Goal: Use online tool/utility

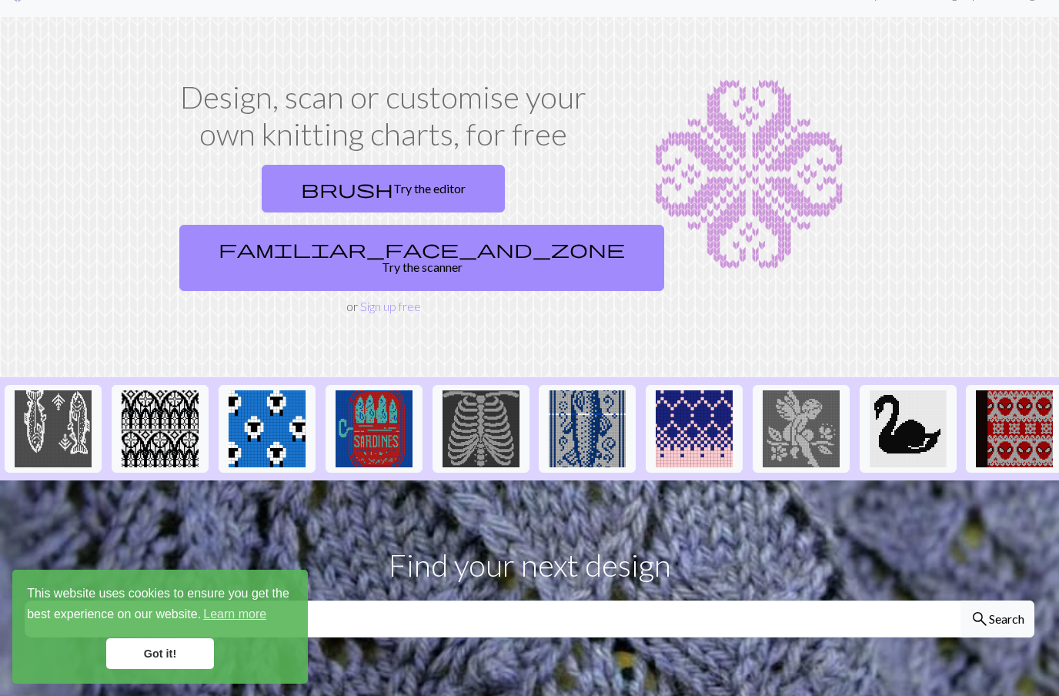
scroll to position [30, 0]
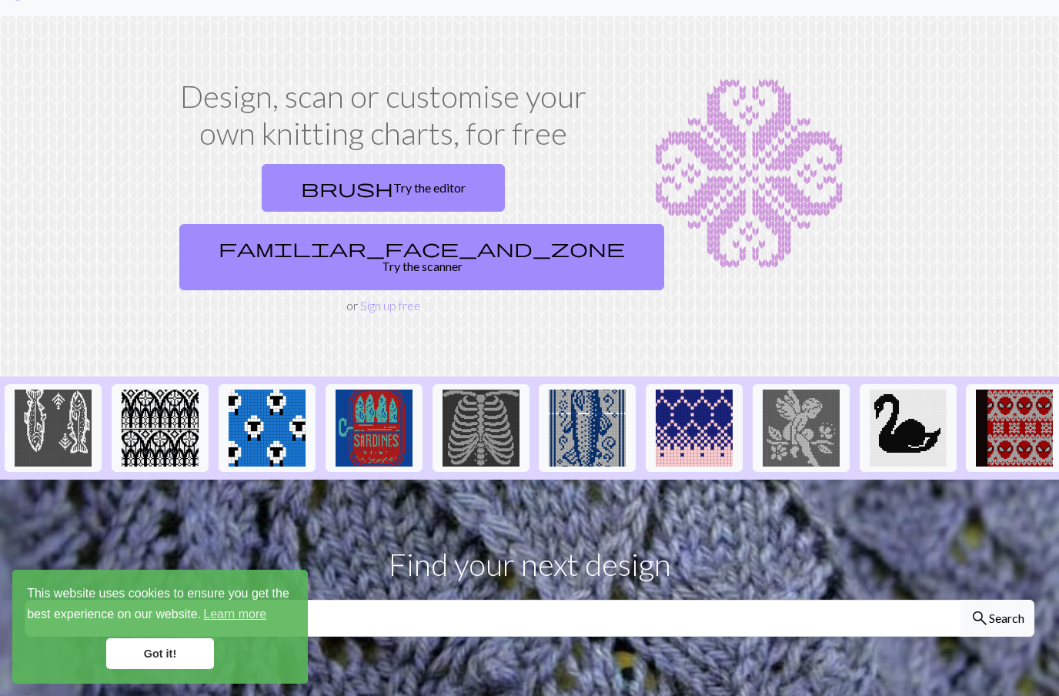
click at [262, 198] on link "brush Try the editor" at bounding box center [383, 188] width 243 height 48
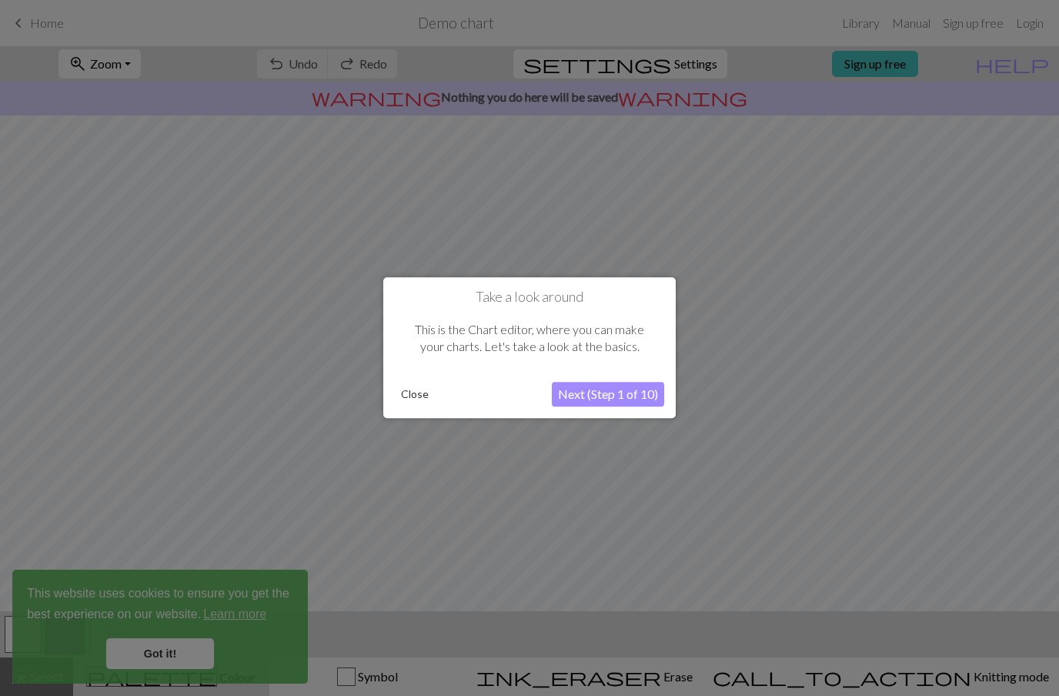
click at [423, 395] on button "Close" at bounding box center [415, 394] width 40 height 23
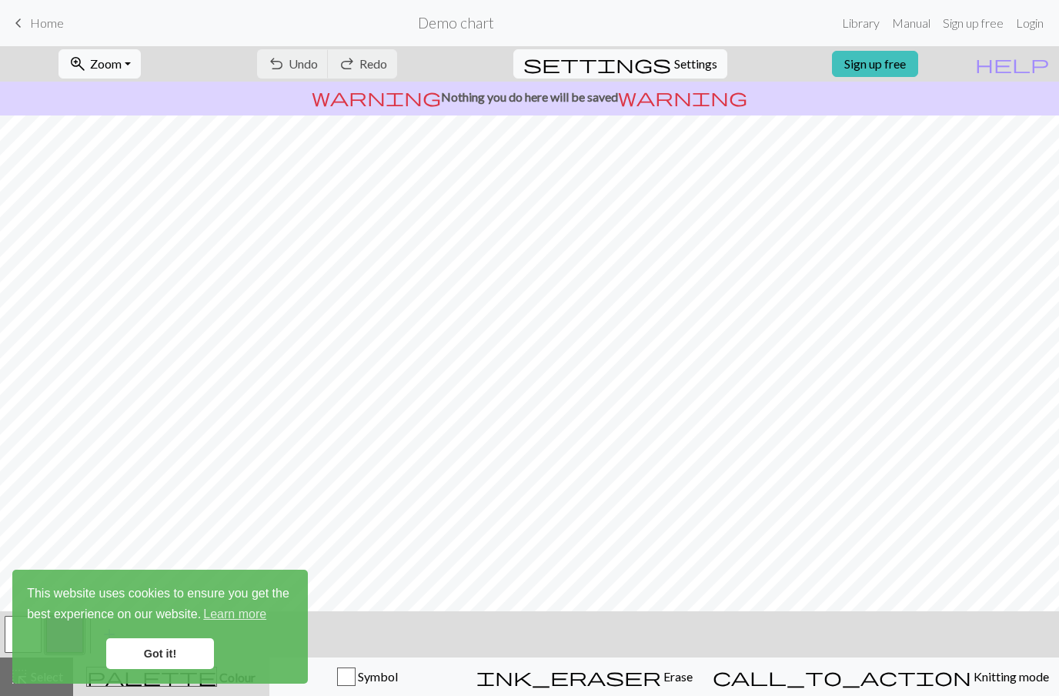
click at [162, 658] on link "Got it!" at bounding box center [160, 653] width 108 height 31
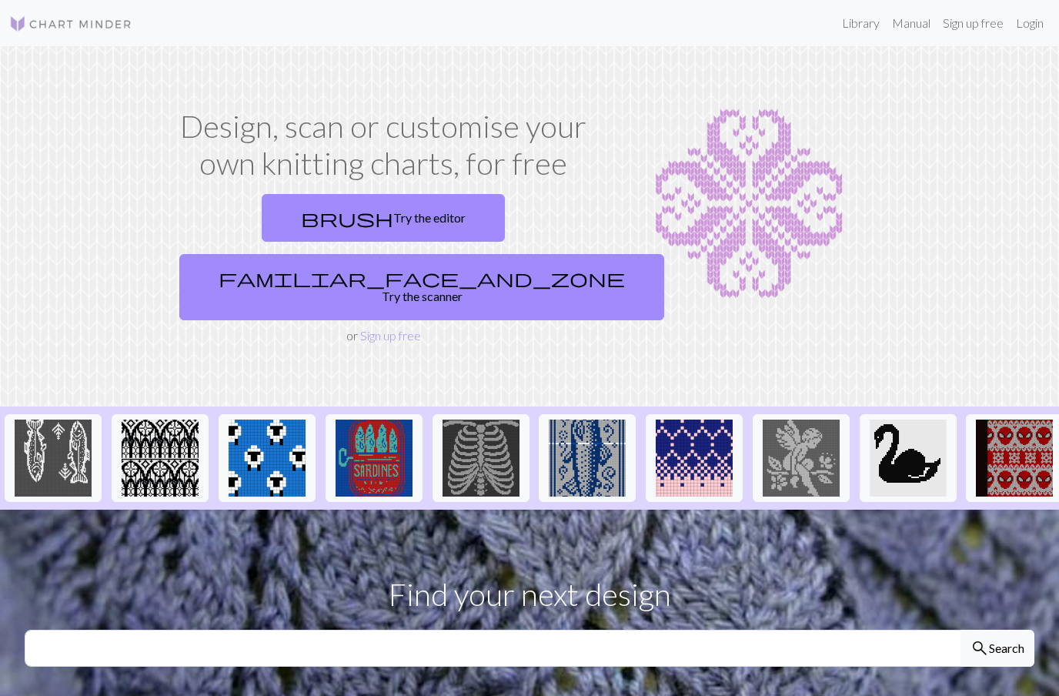
click at [519, 254] on link "familiar_face_and_zone Try the scanner" at bounding box center [421, 287] width 485 height 66
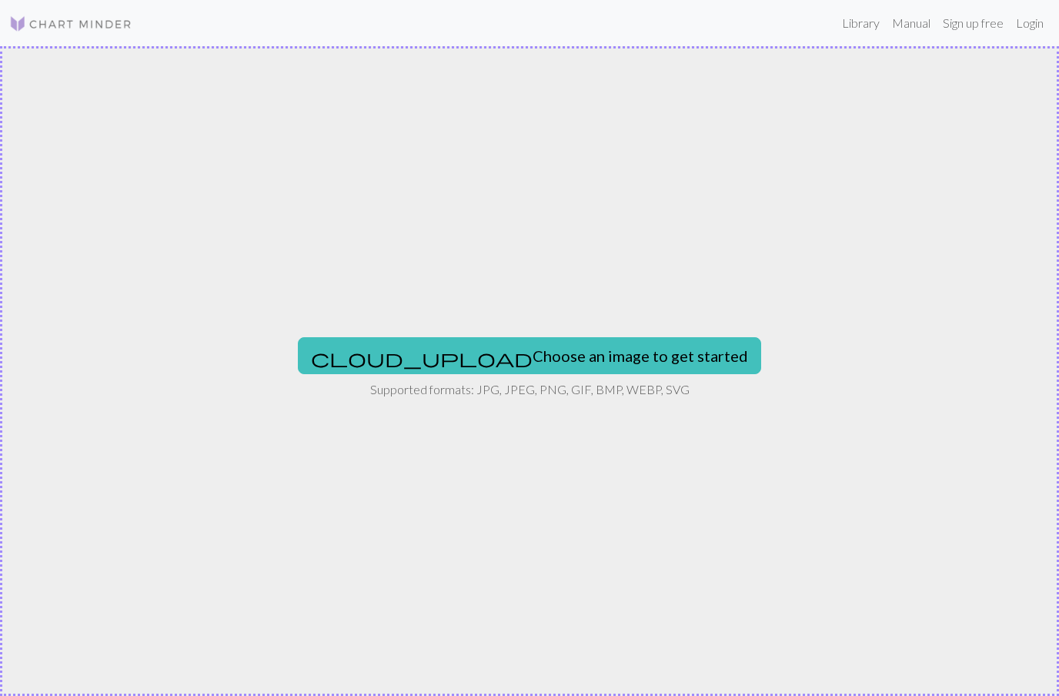
click at [599, 373] on button "cloud_upload Choose an image to get started" at bounding box center [529, 355] width 463 height 37
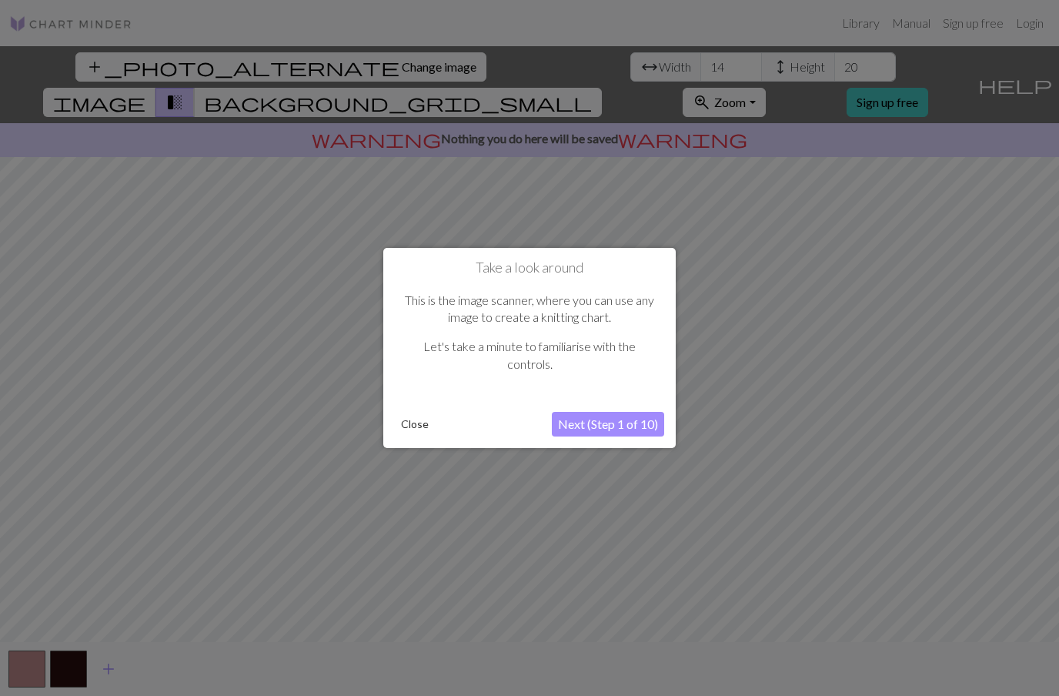
click at [423, 430] on button "Close" at bounding box center [415, 424] width 40 height 23
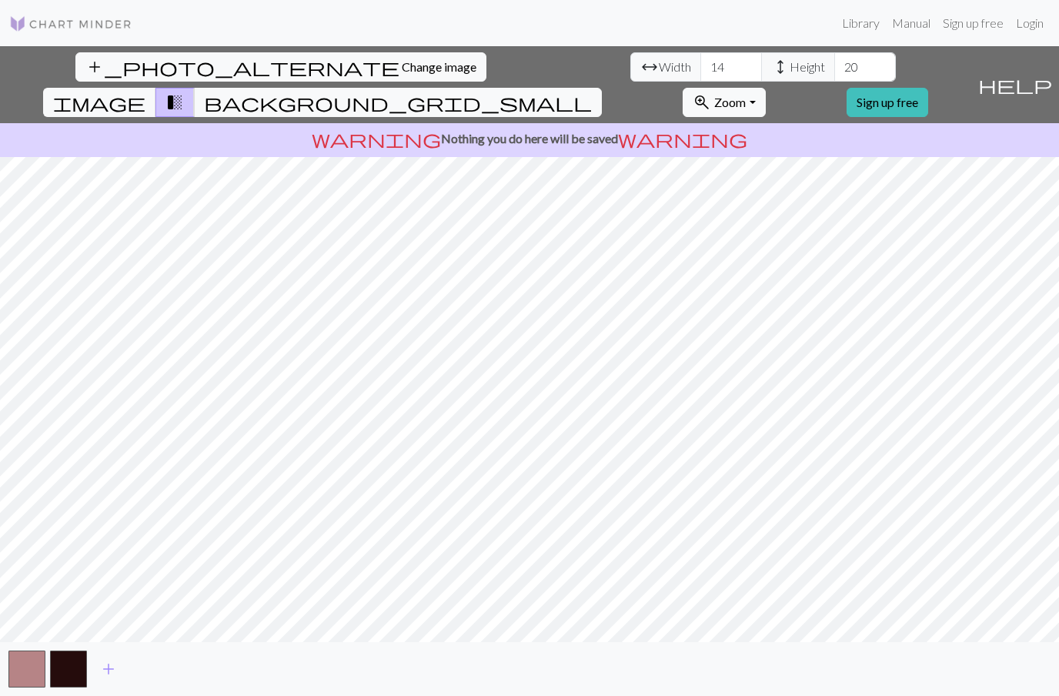
click at [592, 92] on span "background_grid_small" at bounding box center [398, 103] width 388 height 22
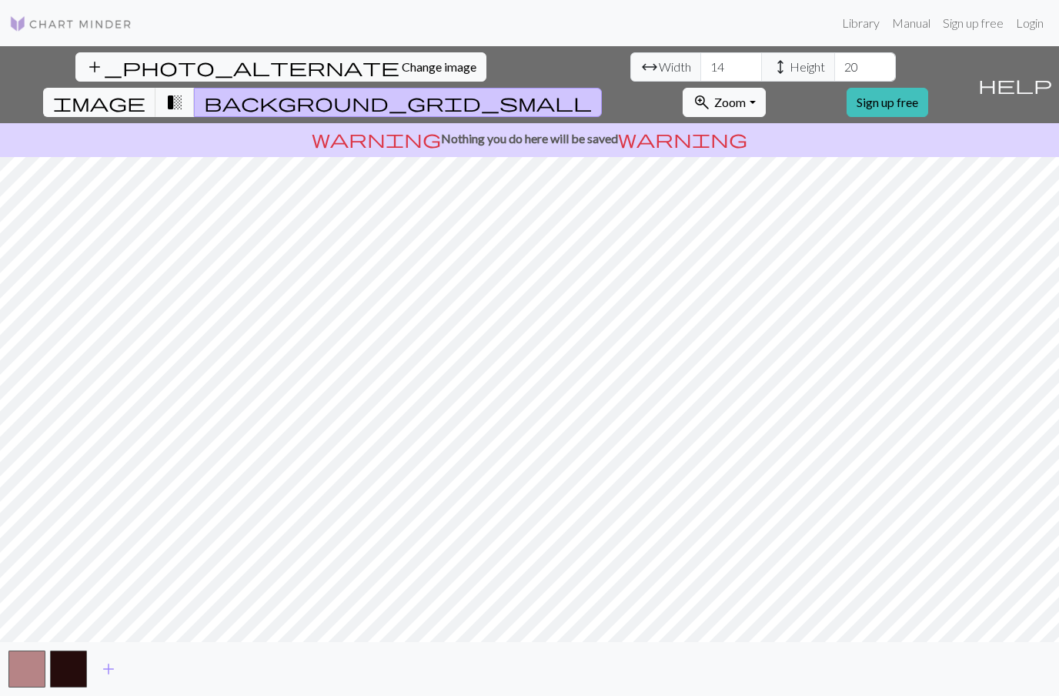
click at [146, 92] on span "image" at bounding box center [99, 103] width 92 height 22
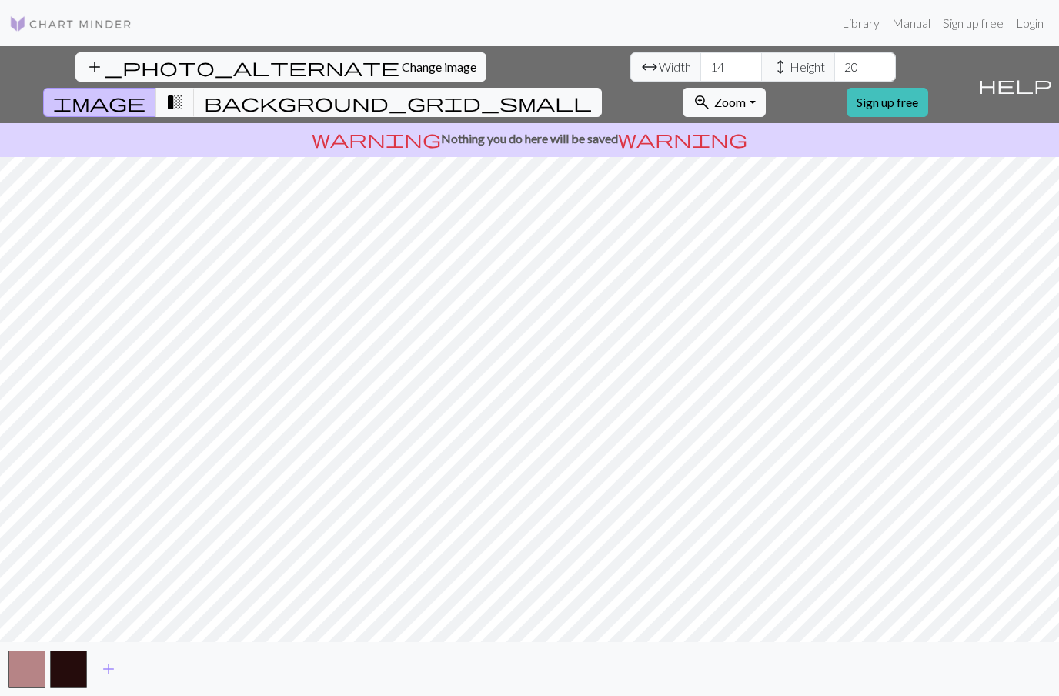
click at [1046, 75] on span "help" at bounding box center [1016, 85] width 74 height 22
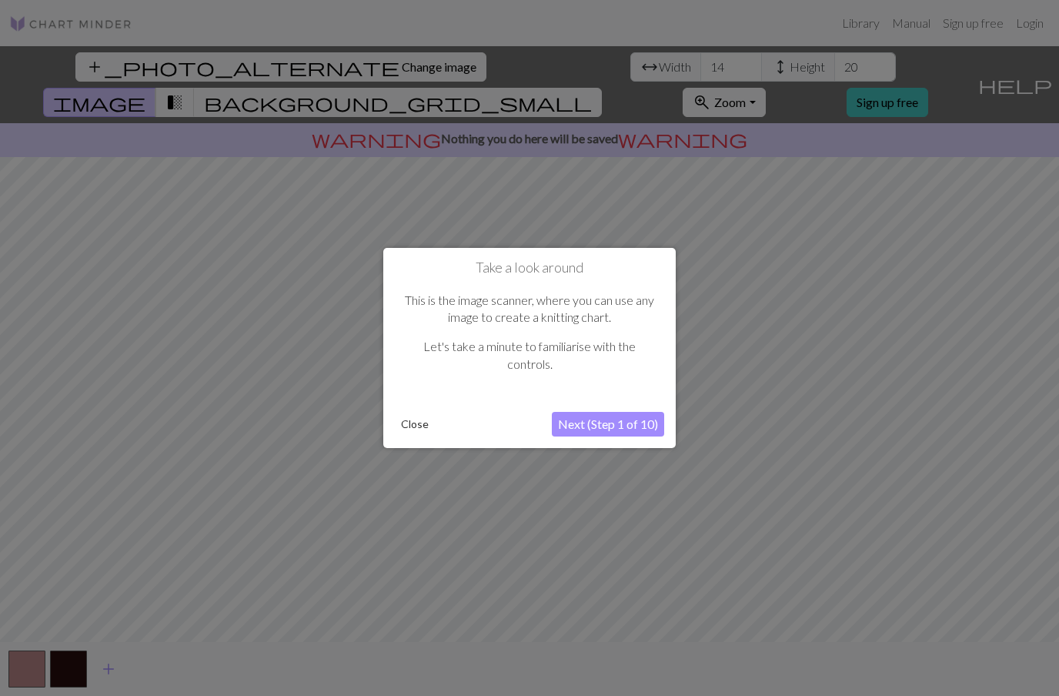
click at [627, 432] on button "Next (Step 1 of 10)" at bounding box center [608, 424] width 112 height 25
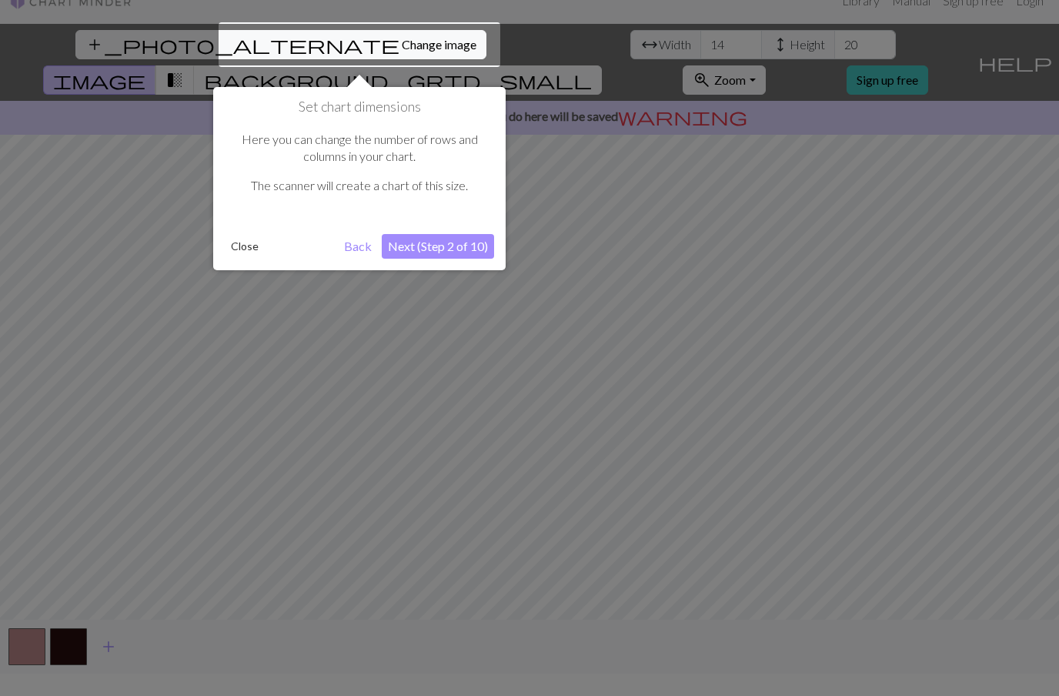
scroll to position [29, 0]
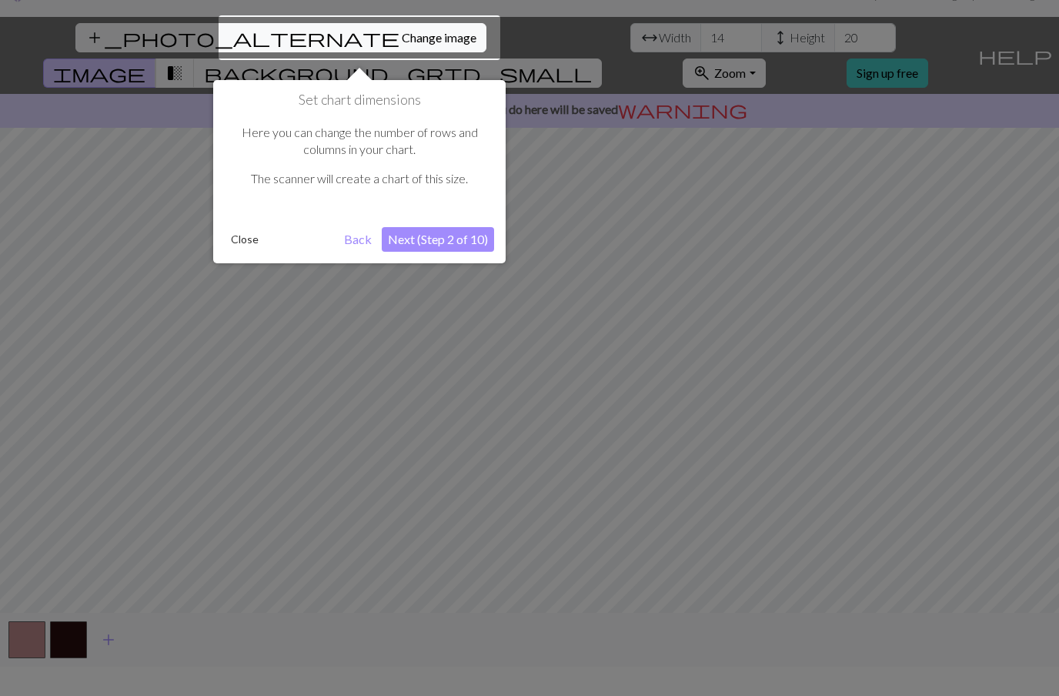
click at [465, 243] on button "Next (Step 2 of 10)" at bounding box center [438, 239] width 112 height 25
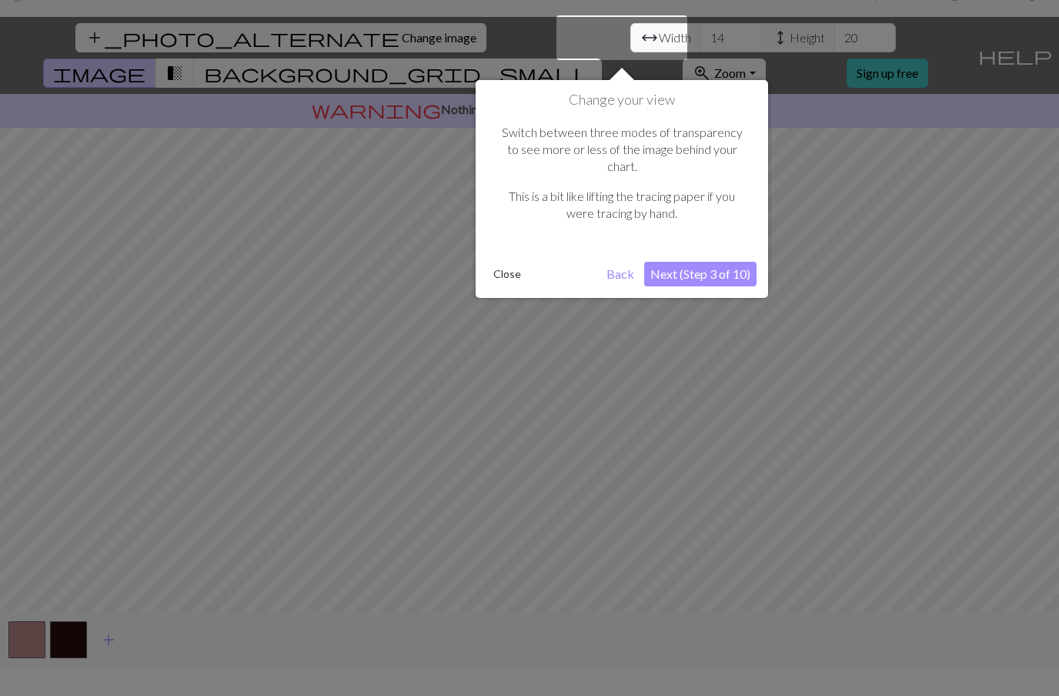
click at [728, 262] on button "Next (Step 3 of 10)" at bounding box center [700, 274] width 112 height 25
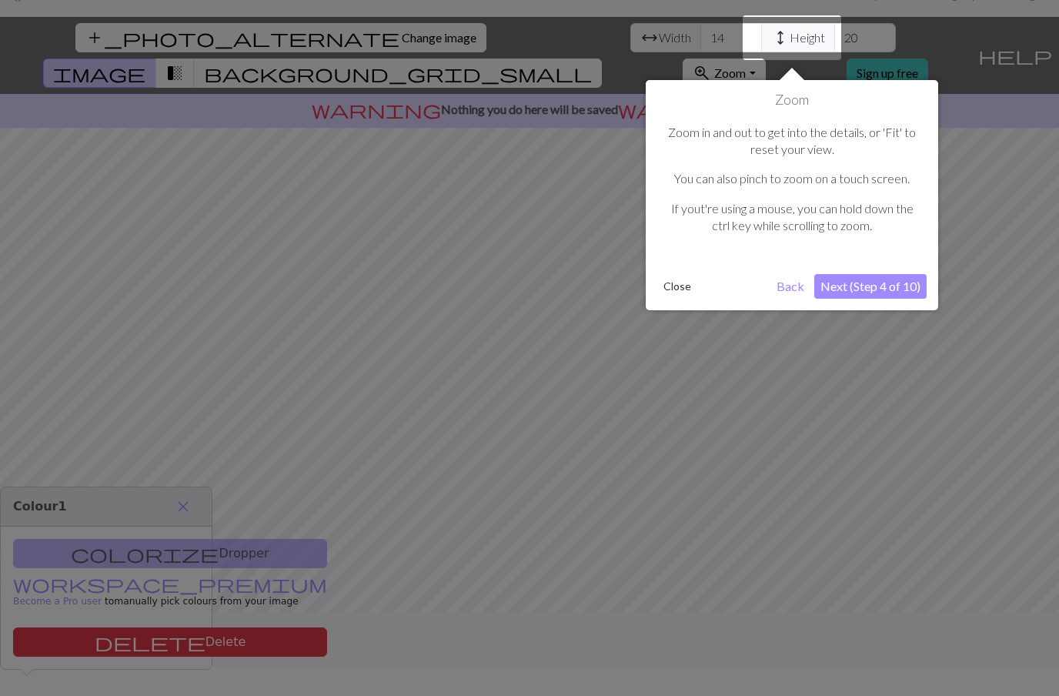
click at [897, 283] on button "Next (Step 4 of 10)" at bounding box center [871, 286] width 112 height 25
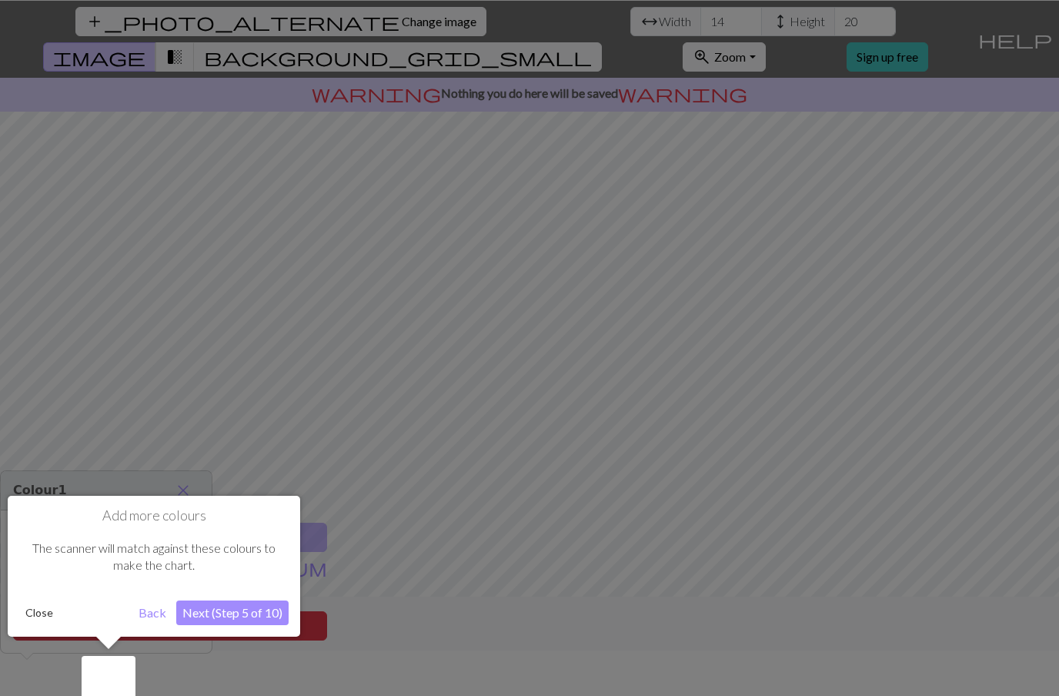
scroll to position [55, 0]
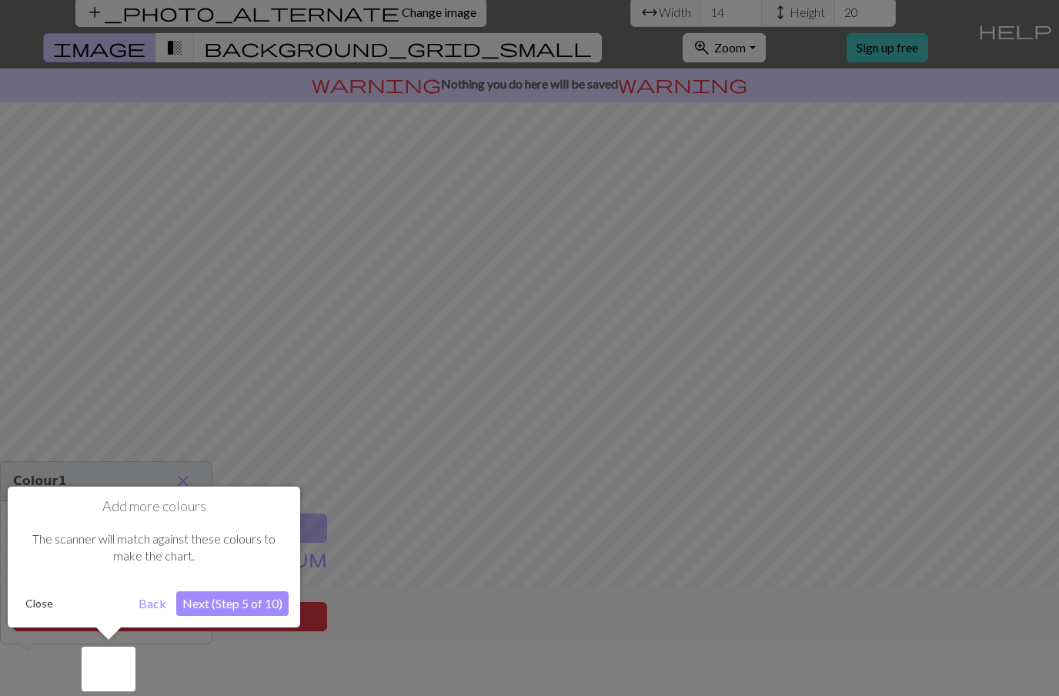
click at [230, 601] on button "Next (Step 5 of 10)" at bounding box center [232, 603] width 112 height 25
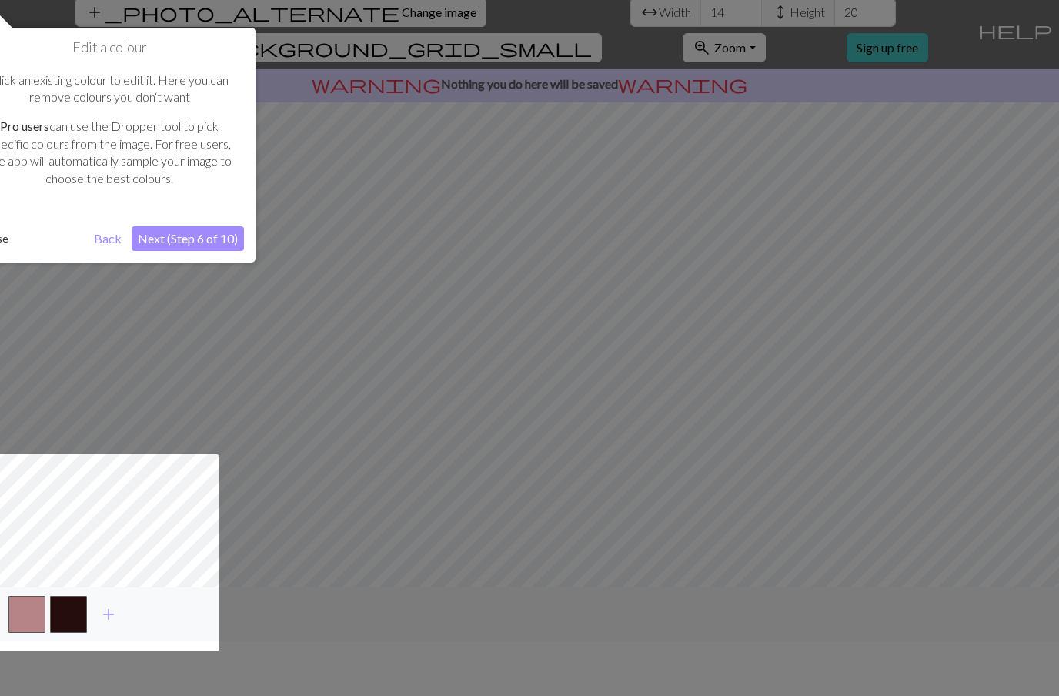
click at [184, 240] on button "Next (Step 6 of 10)" at bounding box center [188, 238] width 112 height 25
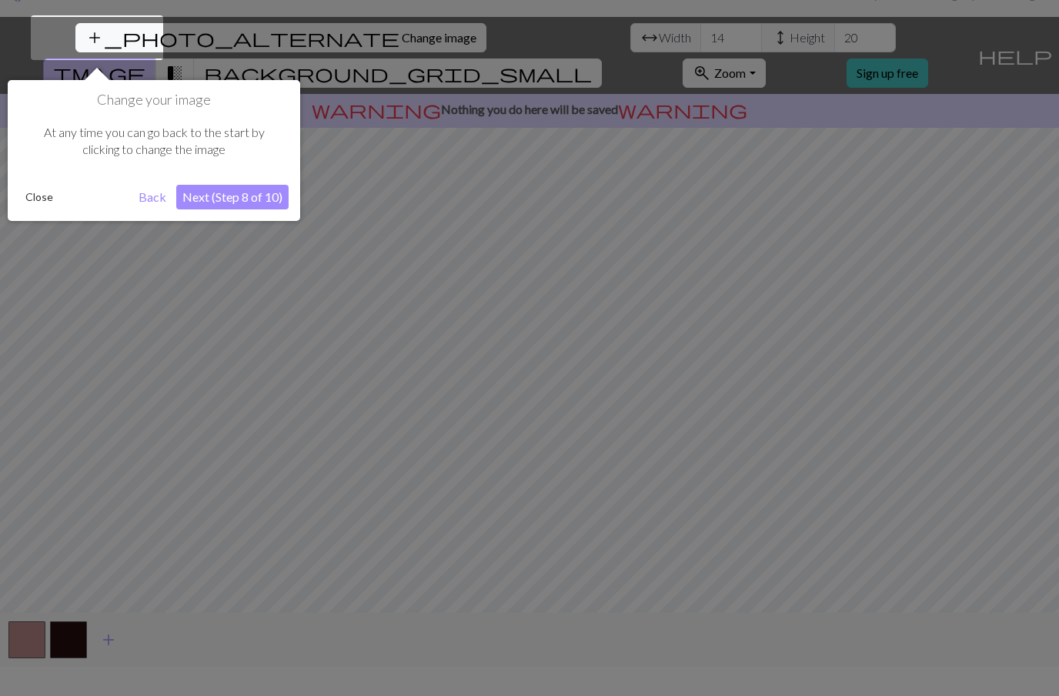
click at [235, 201] on button "Next (Step 8 of 10)" at bounding box center [232, 197] width 112 height 25
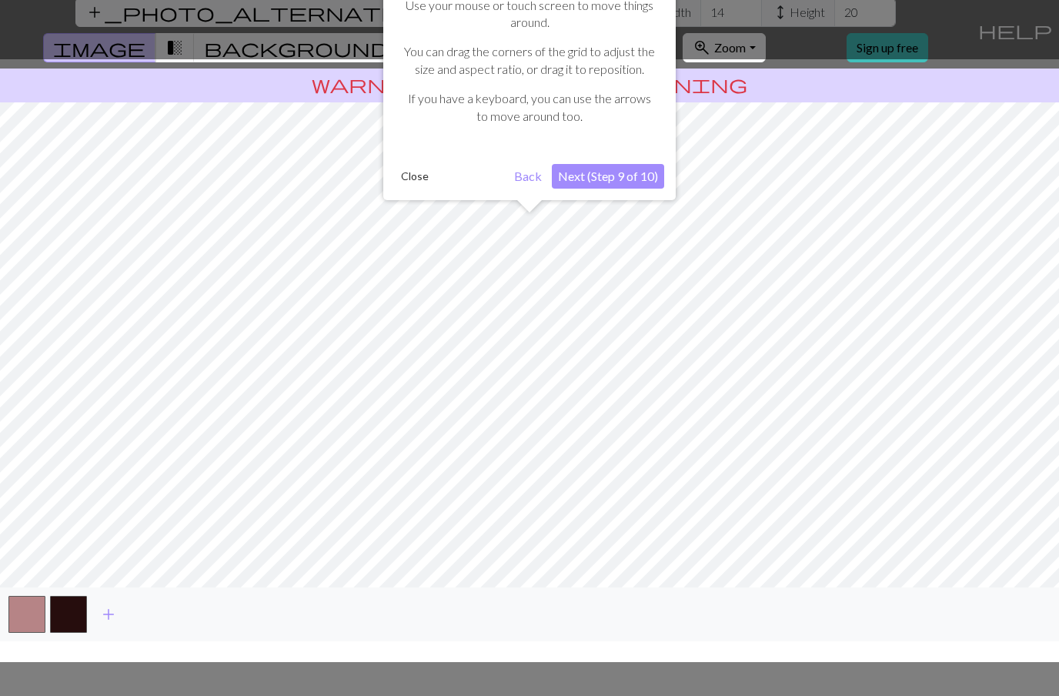
click at [631, 176] on button "Next (Step 9 of 10)" at bounding box center [608, 176] width 112 height 25
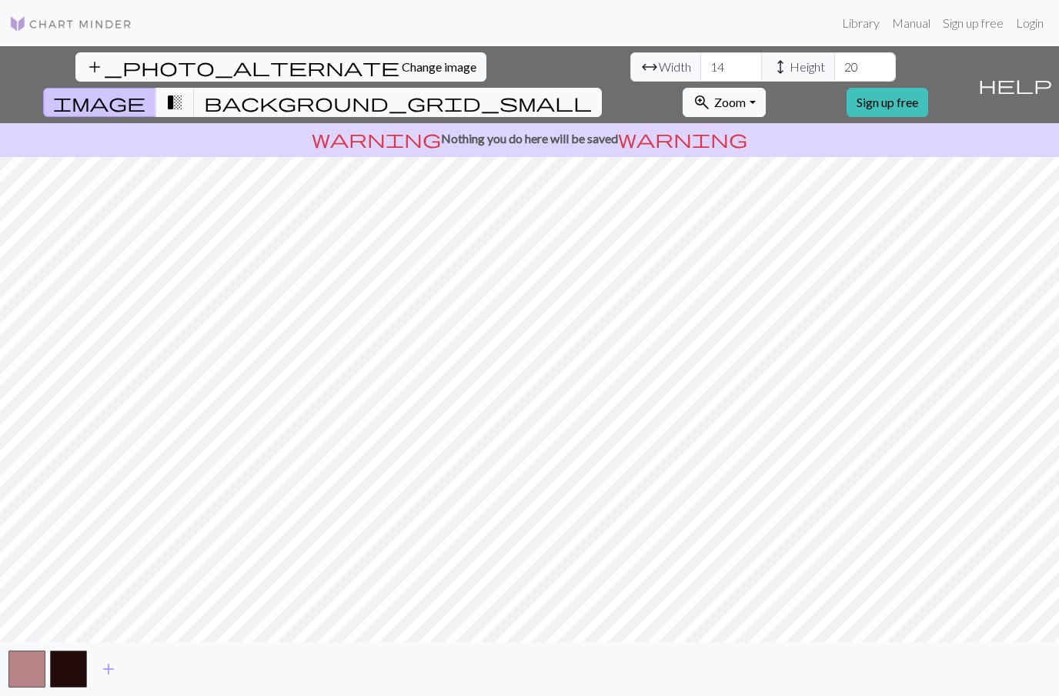
click at [12, 673] on button "button" at bounding box center [26, 669] width 37 height 37
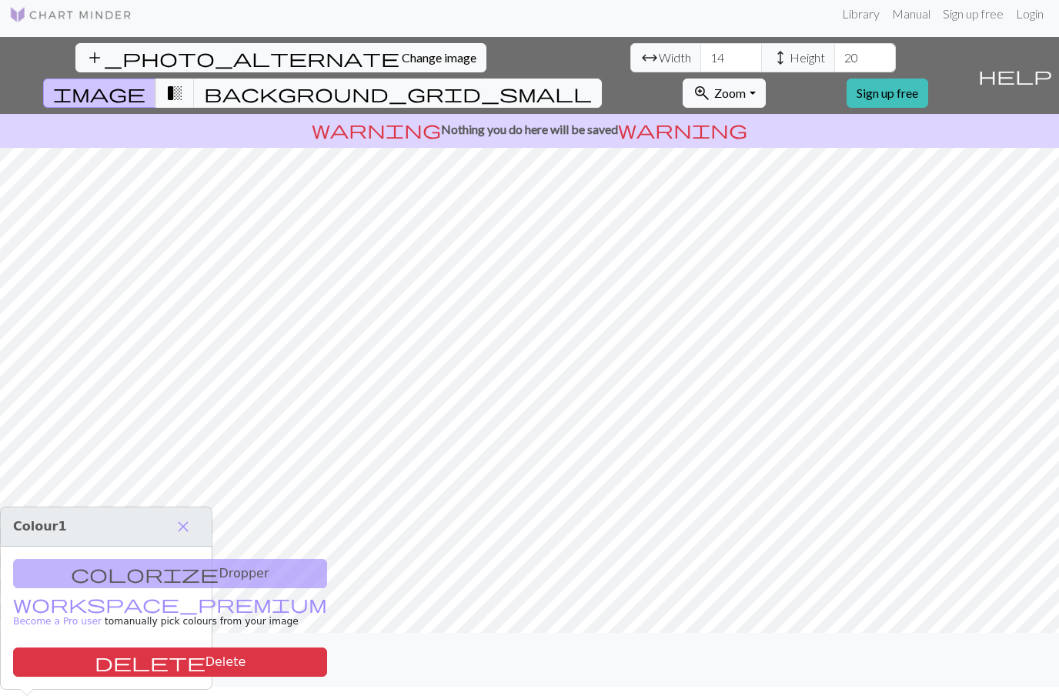
click at [37, 547] on div "colorize Dropper workspace_premium Become a Pro user to manually pick colours f…" at bounding box center [106, 618] width 211 height 142
click at [66, 678] on button "button" at bounding box center [68, 659] width 37 height 37
click at [45, 648] on button "delete Delete" at bounding box center [170, 662] width 314 height 29
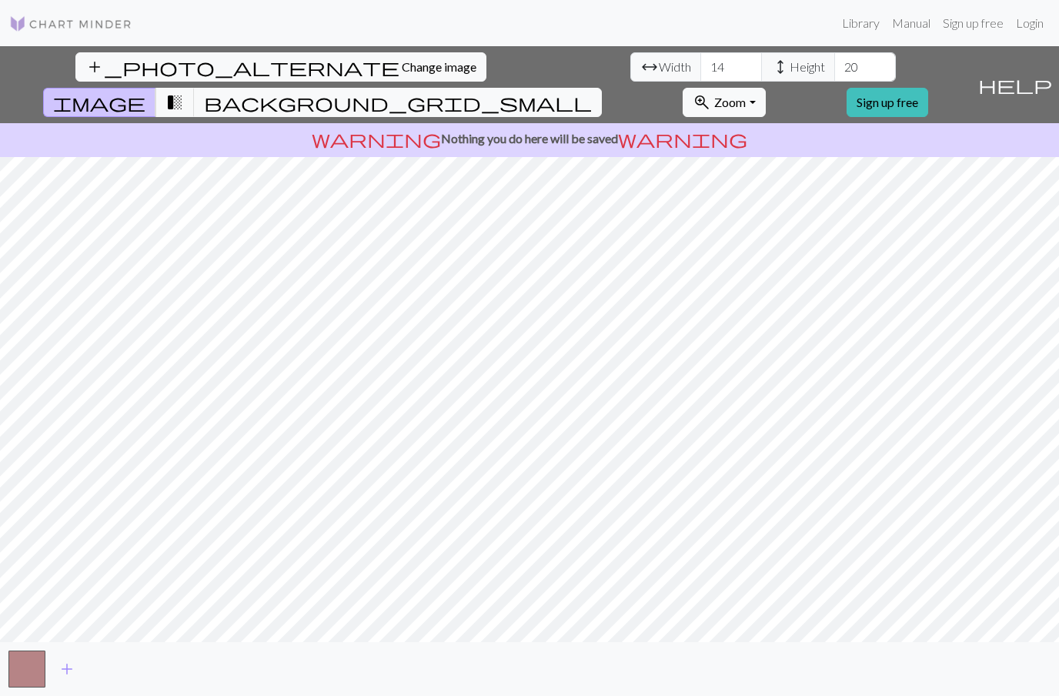
click at [65, 673] on span "add" at bounding box center [67, 669] width 18 height 22
click at [1048, 74] on span "help" at bounding box center [1016, 85] width 74 height 22
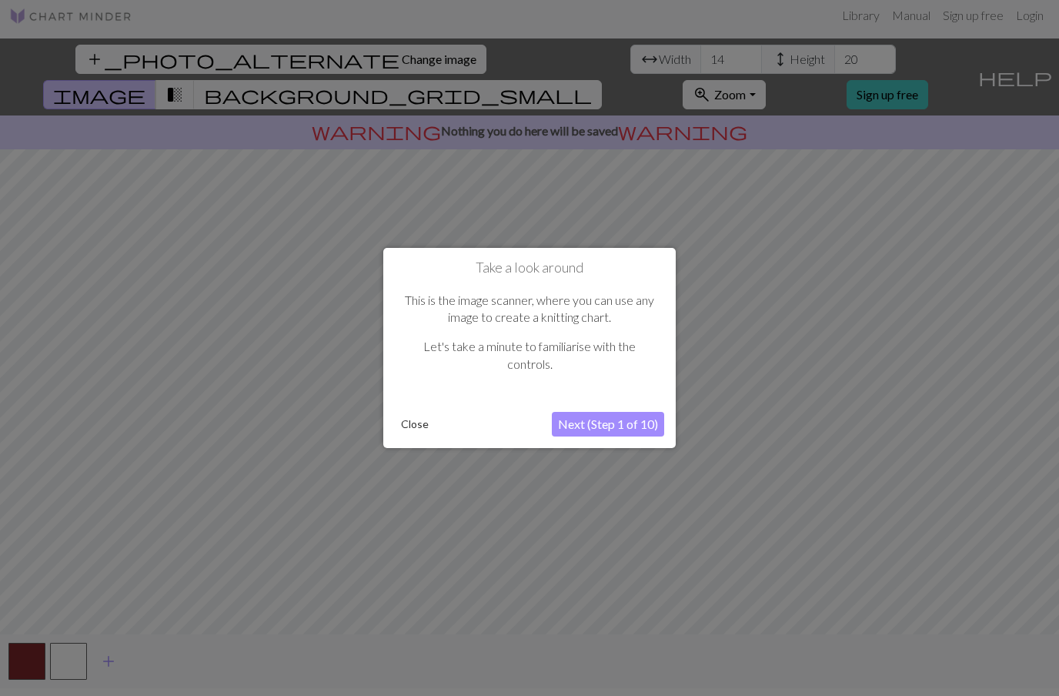
click at [640, 423] on button "Next (Step 1 of 10)" at bounding box center [608, 424] width 112 height 25
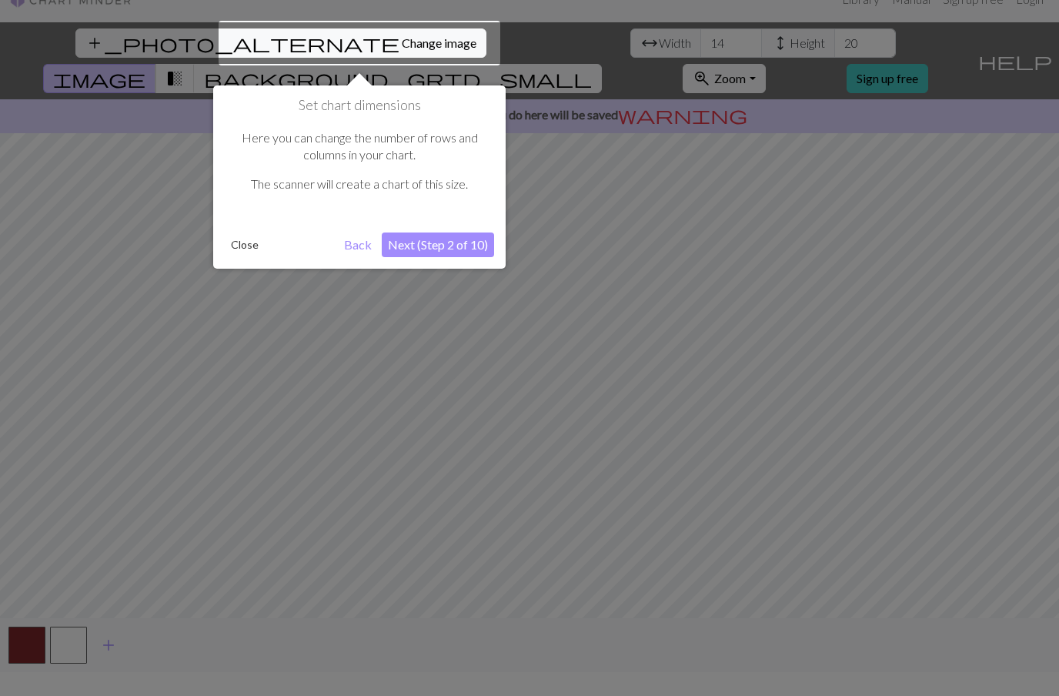
scroll to position [29, 0]
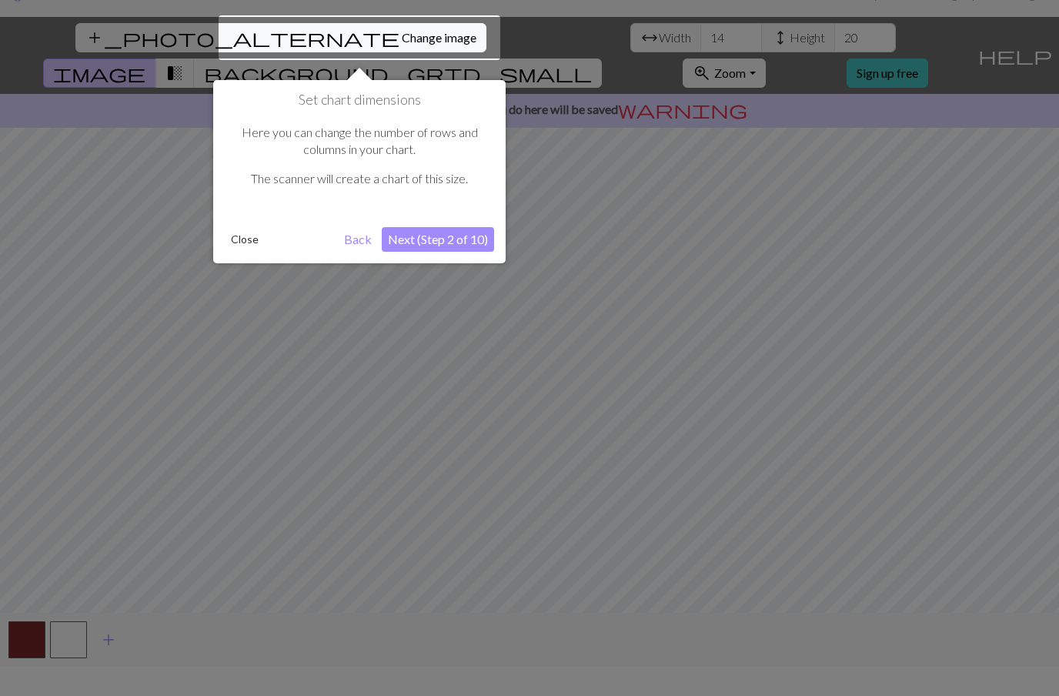
click at [454, 249] on button "Next (Step 2 of 10)" at bounding box center [438, 239] width 112 height 25
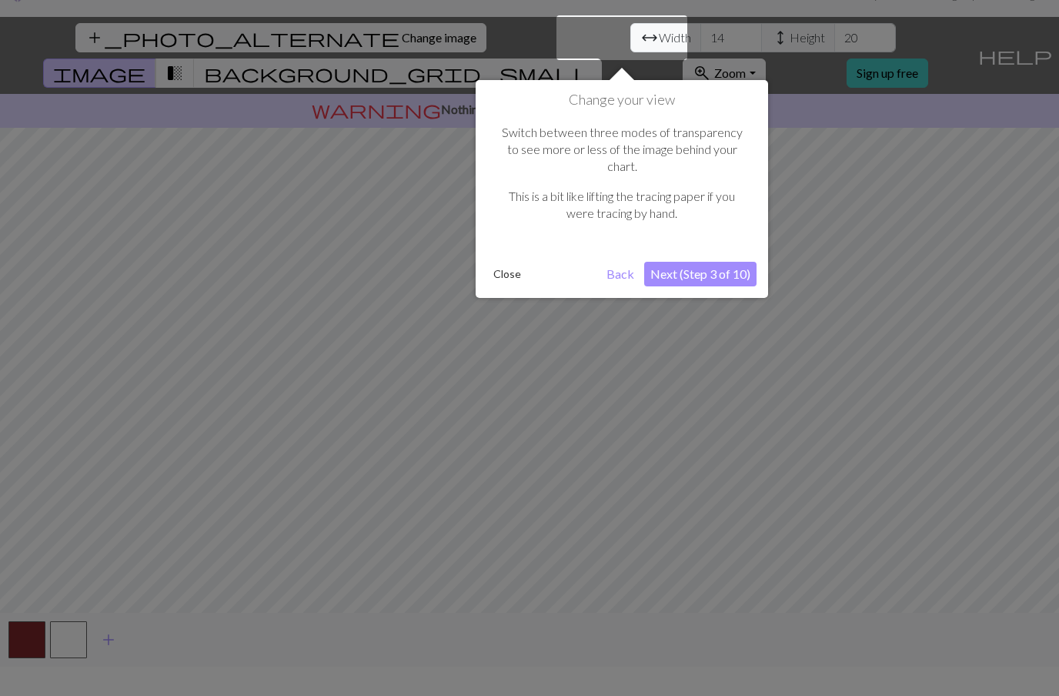
click at [714, 262] on button "Next (Step 3 of 10)" at bounding box center [700, 274] width 112 height 25
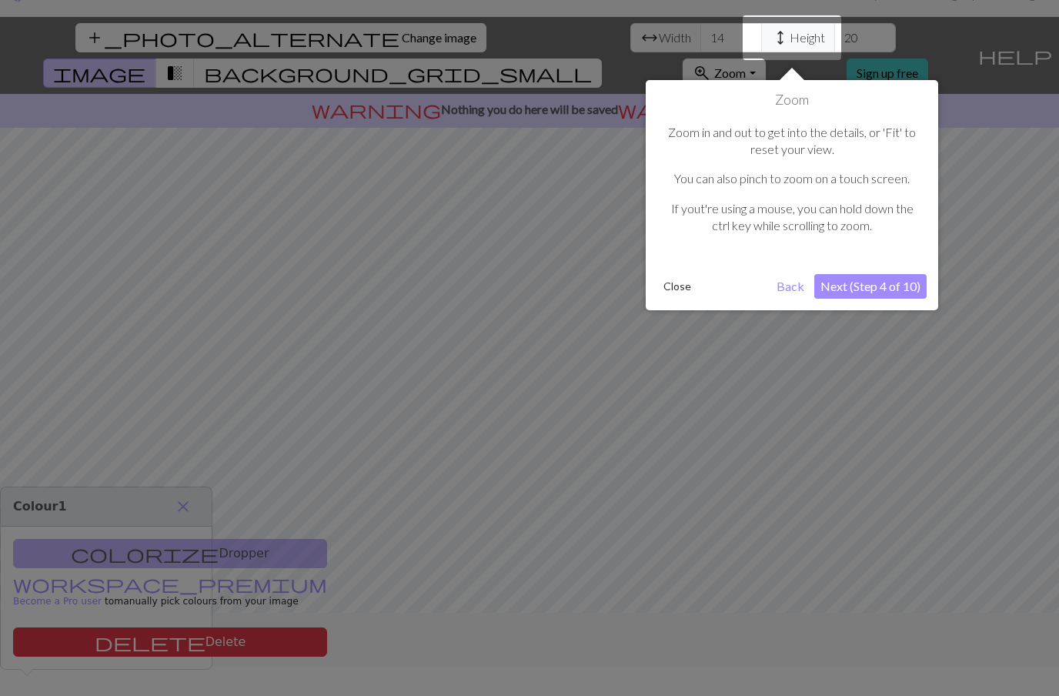
click at [901, 283] on button "Next (Step 4 of 10)" at bounding box center [871, 286] width 112 height 25
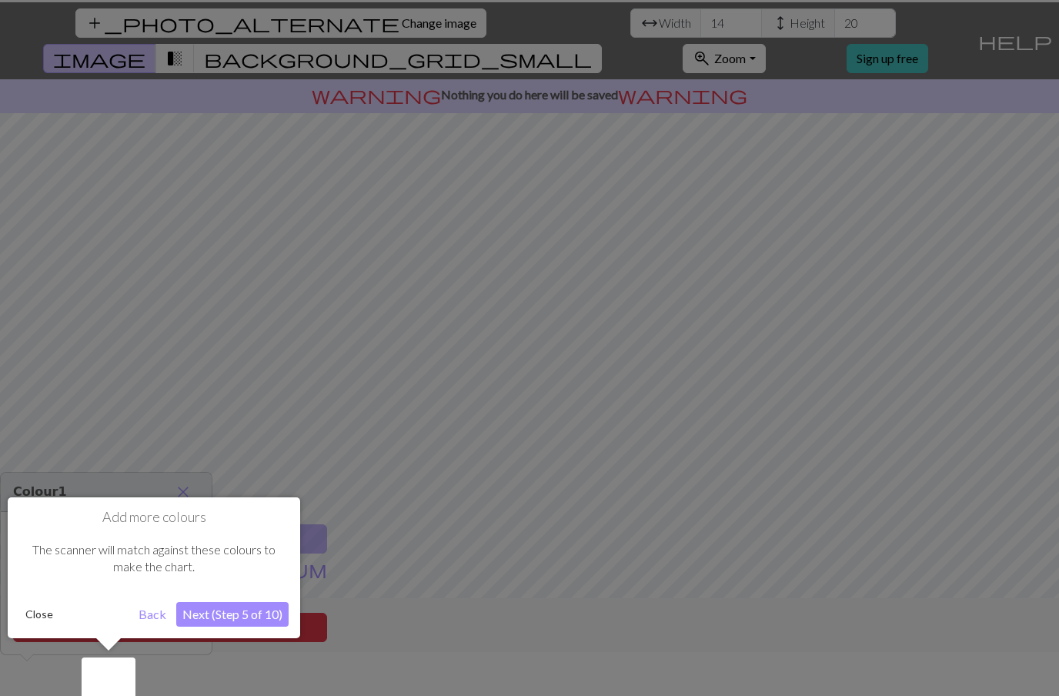
scroll to position [55, 0]
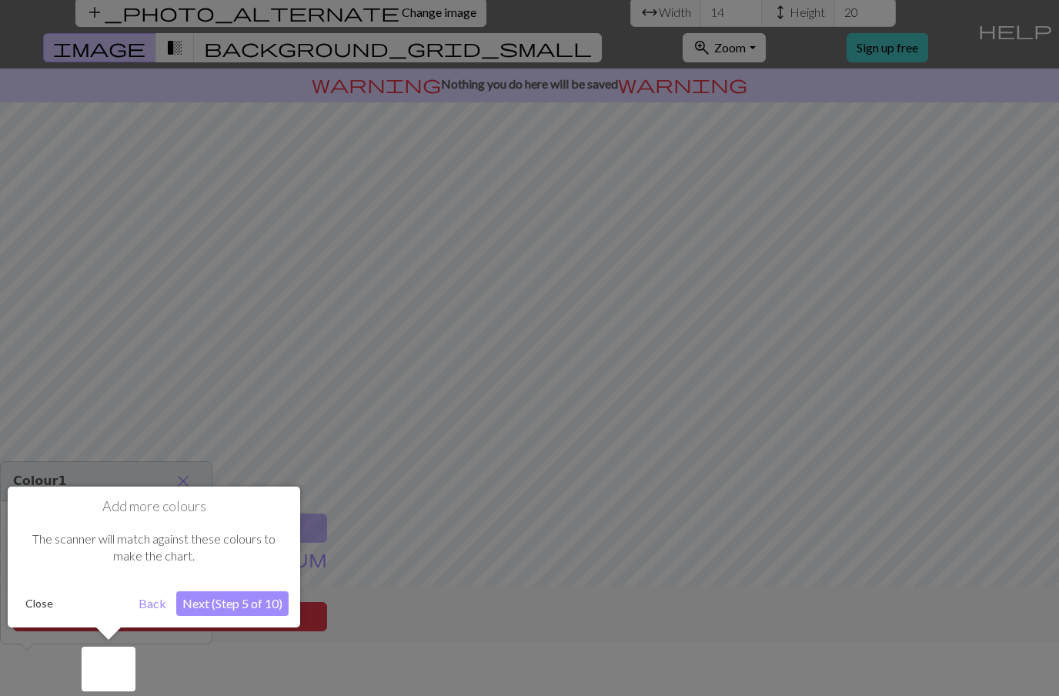
click at [220, 604] on button "Next (Step 5 of 10)" at bounding box center [232, 603] width 112 height 25
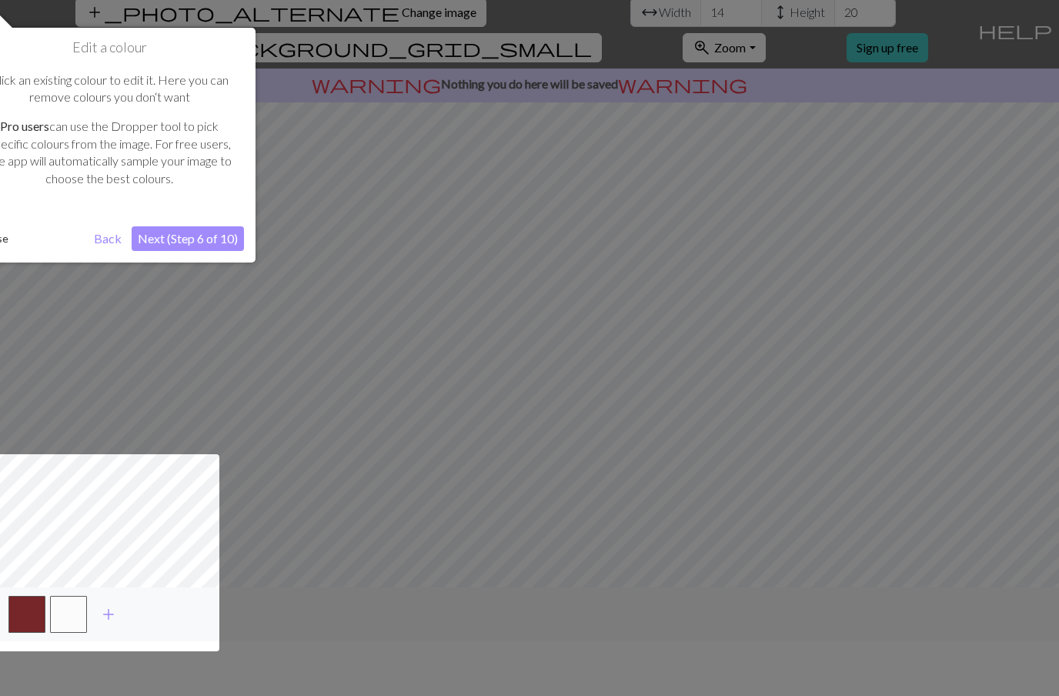
click at [182, 239] on button "Next (Step 6 of 10)" at bounding box center [188, 238] width 112 height 25
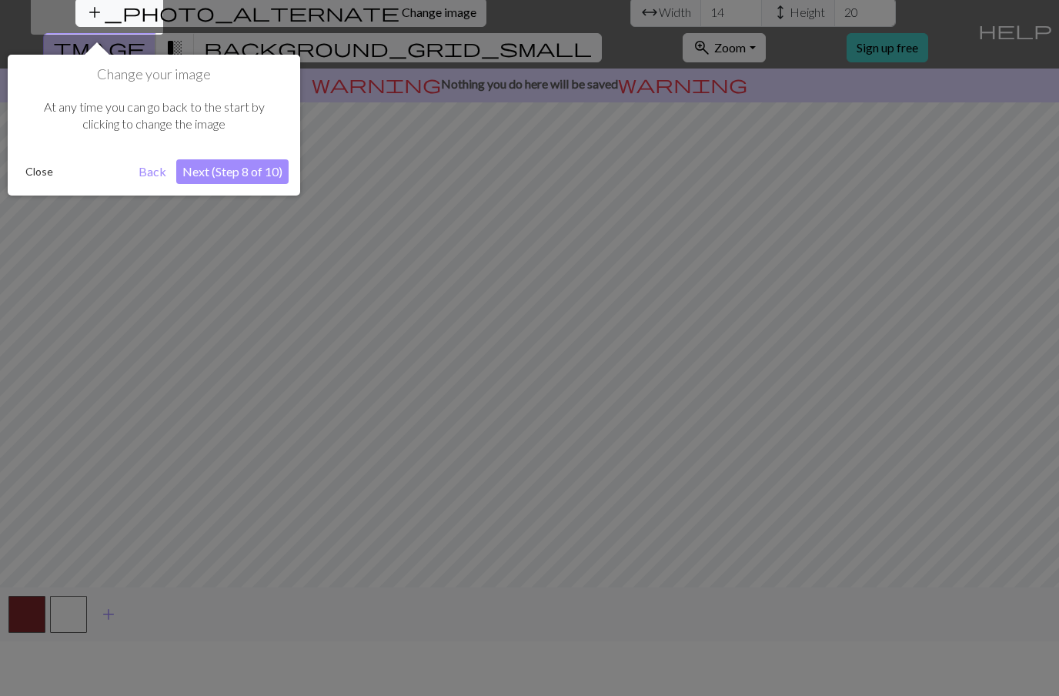
scroll to position [29, 0]
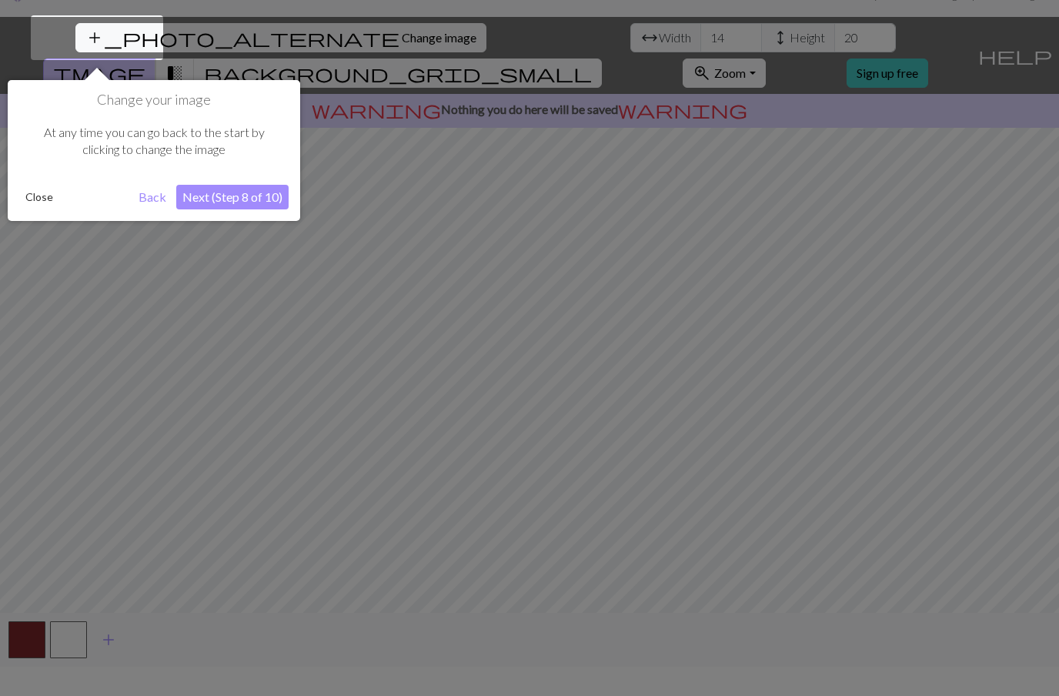
click at [246, 201] on button "Next (Step 8 of 10)" at bounding box center [232, 197] width 112 height 25
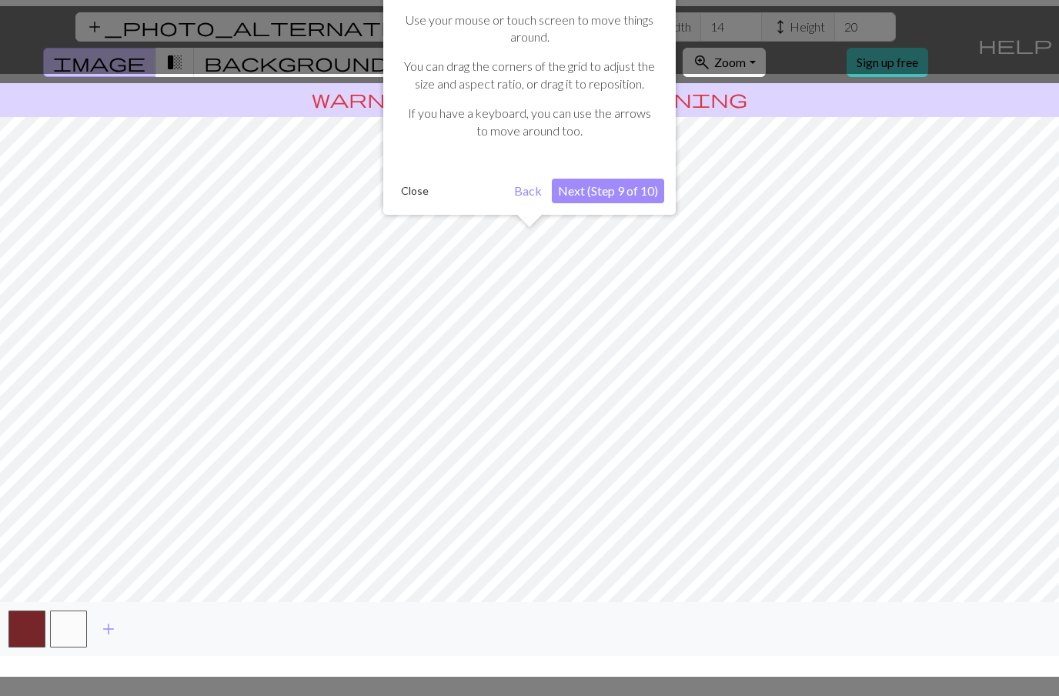
scroll to position [55, 0]
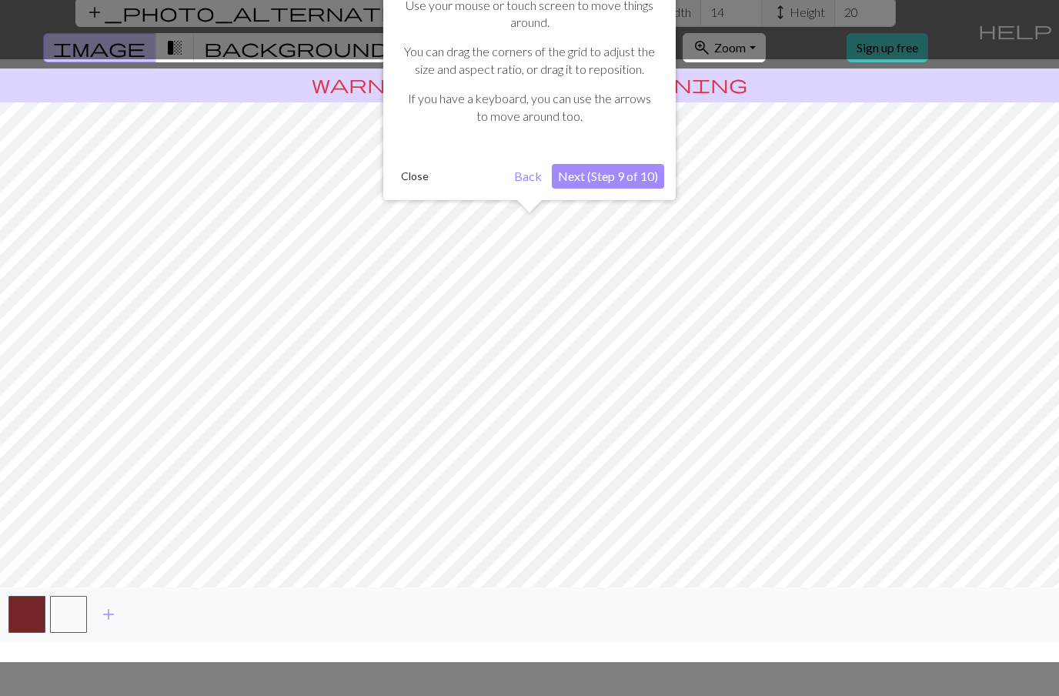
click at [616, 166] on button "Next (Step 9 of 10)" at bounding box center [608, 176] width 112 height 25
